Goal: Transaction & Acquisition: Subscribe to service/newsletter

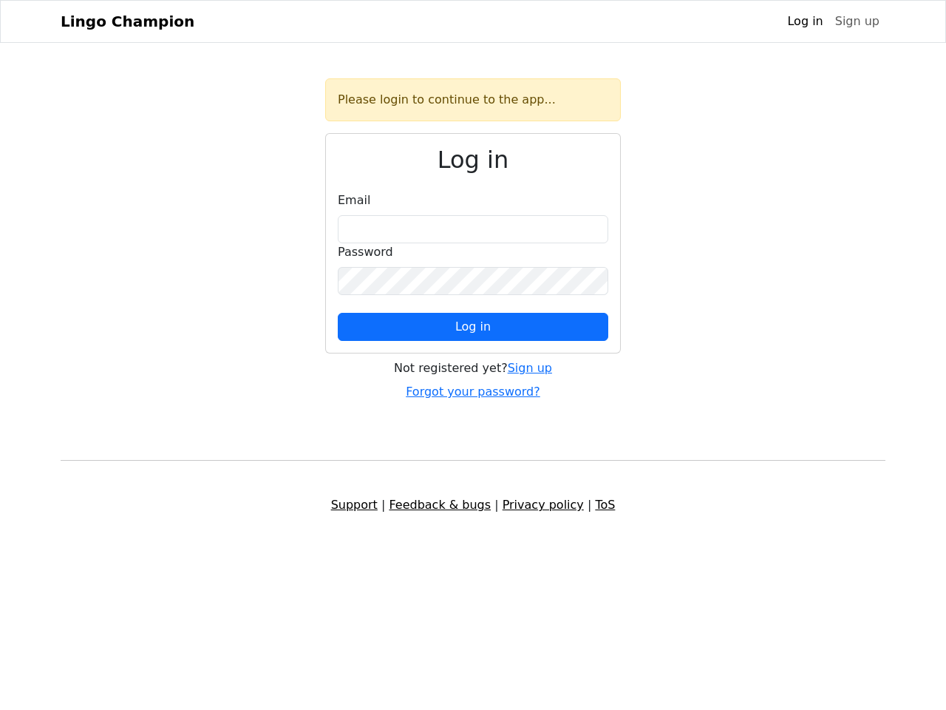
click at [473, 327] on span "Log in" at bounding box center [472, 326] width 35 height 14
